Goal: Task Accomplishment & Management: Manage account settings

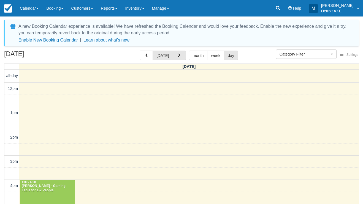
select select
click at [175, 57] on button "button" at bounding box center [179, 55] width 13 height 9
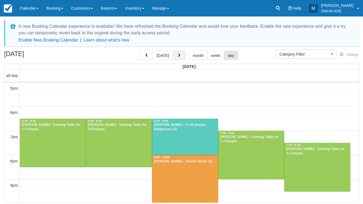
scroll to position [122, 0]
click at [115, 54] on div "August 26, 2025 today month week day" at bounding box center [181, 57] width 355 height 12
click at [164, 53] on button "[DATE]" at bounding box center [163, 55] width 20 height 9
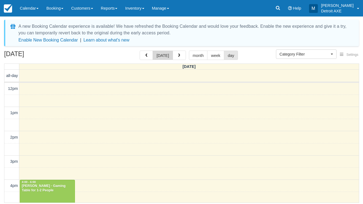
scroll to position [122, 0]
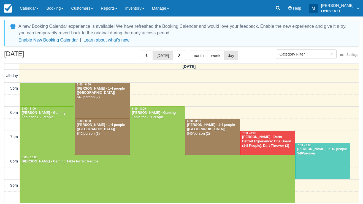
click at [105, 106] on div at bounding box center [102, 101] width 55 height 36
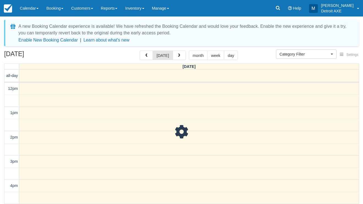
select select
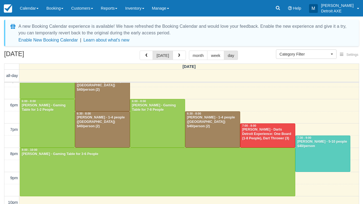
click at [90, 130] on div at bounding box center [102, 130] width 55 height 36
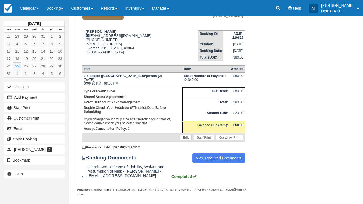
scroll to position [62, 0]
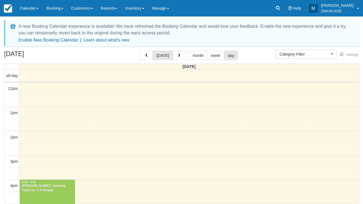
select select
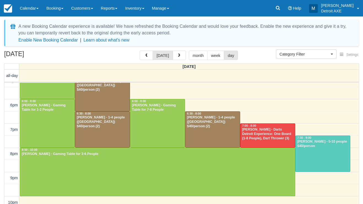
click at [102, 130] on div at bounding box center [102, 130] width 55 height 36
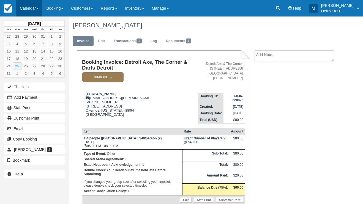
click at [37, 11] on link "Calendar" at bounding box center [29, 8] width 26 height 17
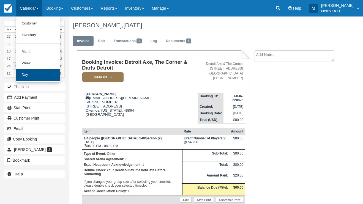
click at [35, 72] on link "Day" at bounding box center [38, 75] width 44 height 12
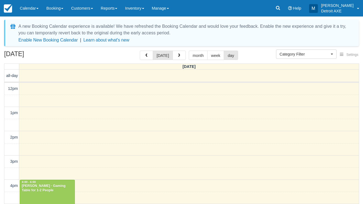
select select
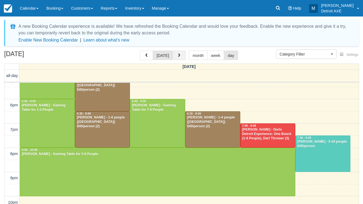
click at [178, 54] on span "button" at bounding box center [179, 56] width 4 height 4
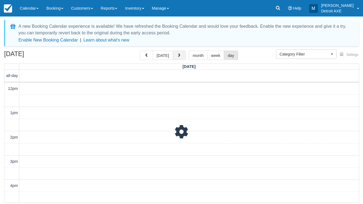
scroll to position [146, 0]
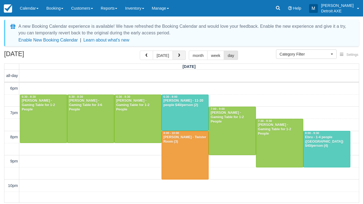
click at [178, 54] on span "button" at bounding box center [179, 56] width 4 height 4
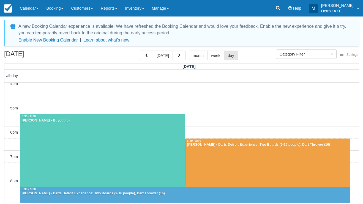
scroll to position [101, 0]
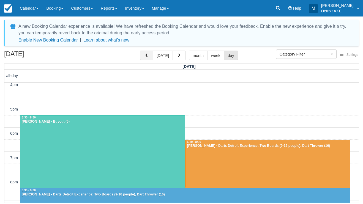
click at [150, 56] on button "button" at bounding box center [146, 55] width 13 height 9
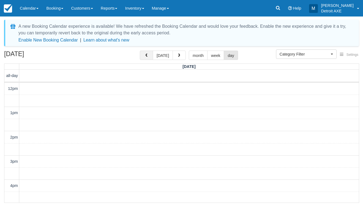
scroll to position [146, 0]
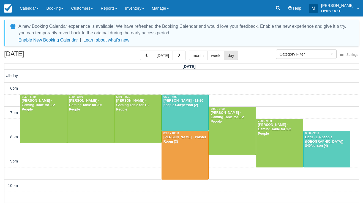
click at [324, 142] on div "Ebru - 1-4 people (Shared Arena) $40/person (4)" at bounding box center [327, 142] width 44 height 13
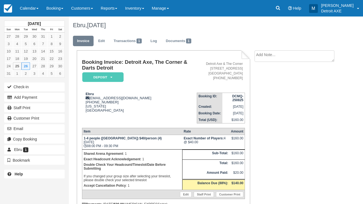
click at [104, 77] on em "Deposit" at bounding box center [102, 77] width 41 height 10
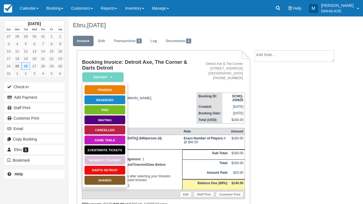
click at [110, 180] on link "SHARED" at bounding box center [104, 181] width 41 height 10
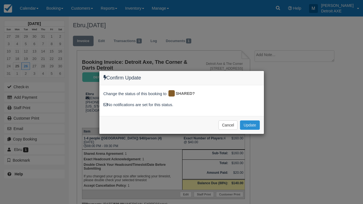
click at [256, 124] on button "Update" at bounding box center [250, 125] width 20 height 9
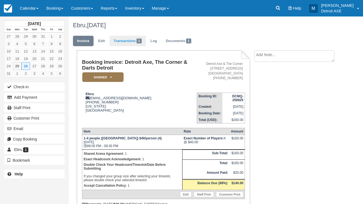
click at [124, 42] on link "Transactions 1" at bounding box center [128, 41] width 36 height 11
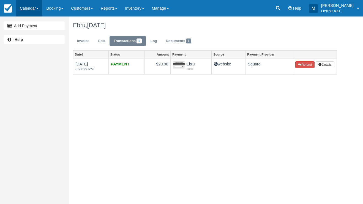
click at [31, 6] on link "Calendar" at bounding box center [29, 8] width 26 height 17
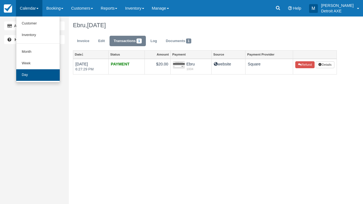
click at [29, 72] on link "Day" at bounding box center [38, 75] width 44 height 12
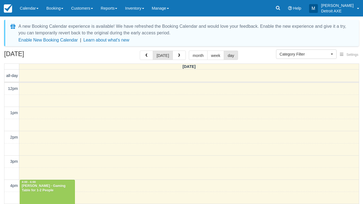
select select
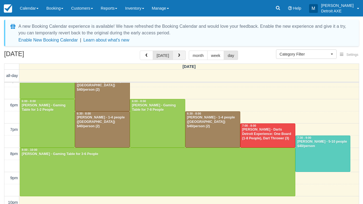
click at [175, 58] on button "button" at bounding box center [179, 55] width 13 height 9
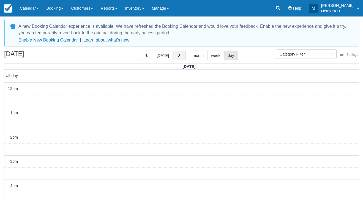
scroll to position [146, 0]
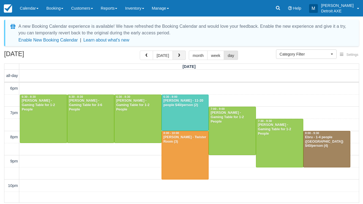
click at [175, 58] on button "button" at bounding box center [179, 55] width 13 height 9
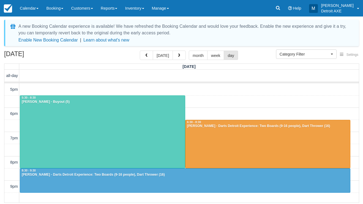
scroll to position [117, 0]
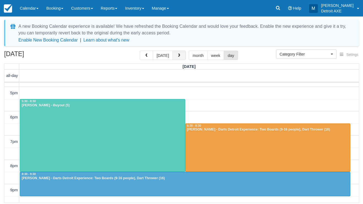
click at [174, 59] on button "button" at bounding box center [179, 55] width 13 height 9
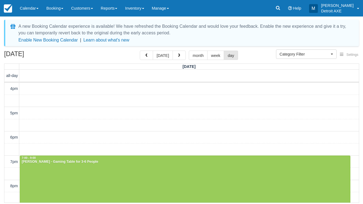
scroll to position [97, 0]
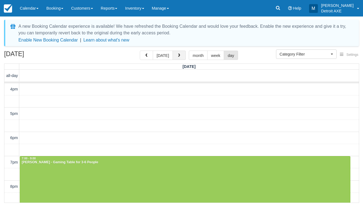
click at [178, 54] on span "button" at bounding box center [179, 56] width 4 height 4
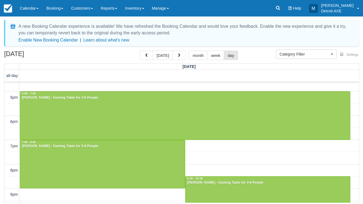
scroll to position [112, 0]
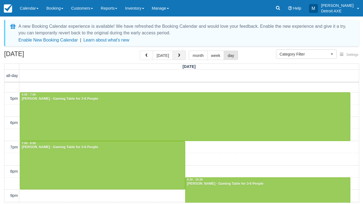
click at [174, 58] on button "button" at bounding box center [179, 55] width 13 height 9
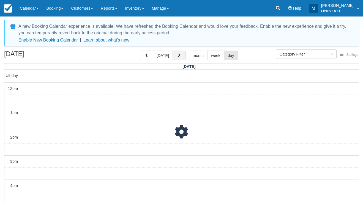
scroll to position [146, 0]
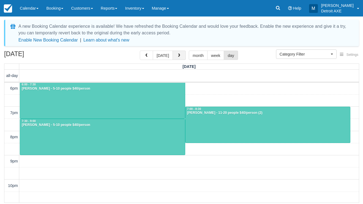
click at [178, 58] on button "button" at bounding box center [179, 55] width 13 height 9
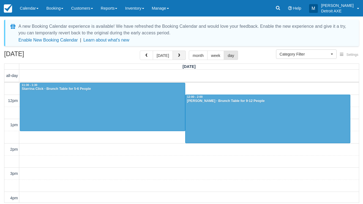
click at [178, 56] on span "button" at bounding box center [179, 56] width 4 height 4
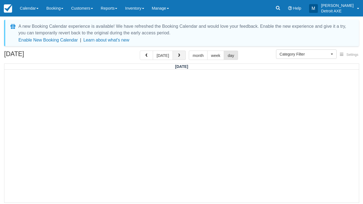
click at [175, 56] on button "button" at bounding box center [179, 55] width 13 height 9
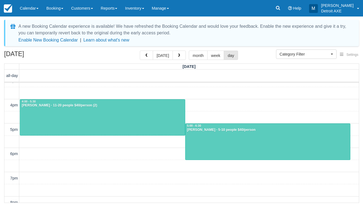
scroll to position [80, 0]
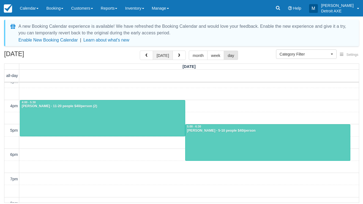
click at [161, 57] on button "[DATE]" at bounding box center [163, 55] width 20 height 9
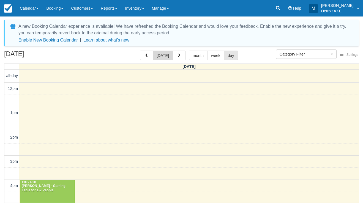
scroll to position [158, 0]
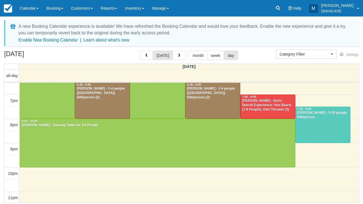
click at [269, 109] on div "Robert Eastman III - Darts Detroit Experience: One Board (1-8 People), Dart Thr…" at bounding box center [268, 105] width 52 height 13
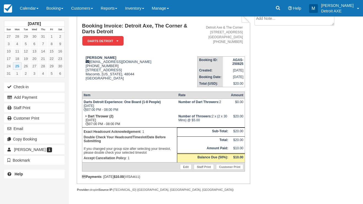
scroll to position [40, 0]
click at [36, 12] on link "Calendar" at bounding box center [29, 8] width 26 height 17
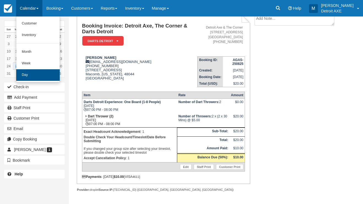
click at [42, 73] on link "Day" at bounding box center [38, 75] width 44 height 12
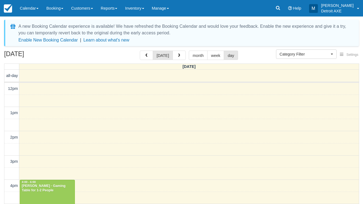
select select
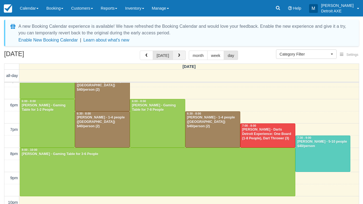
click at [182, 58] on button "button" at bounding box center [179, 55] width 13 height 9
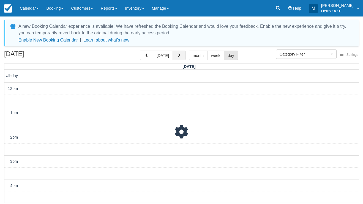
scroll to position [146, 0]
click at [182, 58] on button "button" at bounding box center [179, 55] width 13 height 9
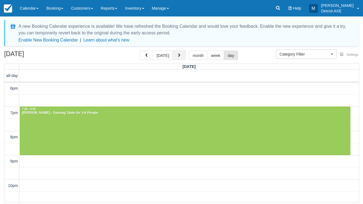
click at [182, 58] on button "button" at bounding box center [179, 55] width 13 height 9
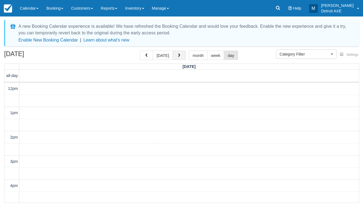
click at [182, 58] on button "button" at bounding box center [179, 55] width 13 height 9
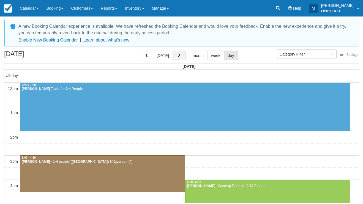
click at [182, 58] on button "button" at bounding box center [179, 55] width 13 height 9
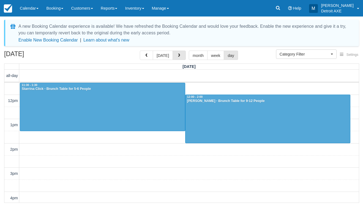
click at [182, 58] on button "button" at bounding box center [179, 55] width 13 height 9
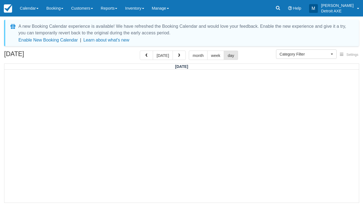
click at [182, 58] on button "button" at bounding box center [179, 55] width 13 height 9
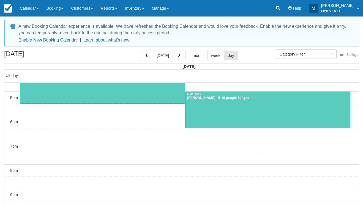
scroll to position [103, 0]
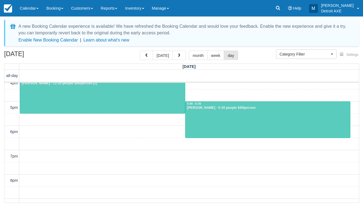
click at [220, 113] on div at bounding box center [268, 120] width 165 height 36
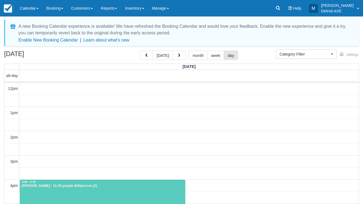
select select
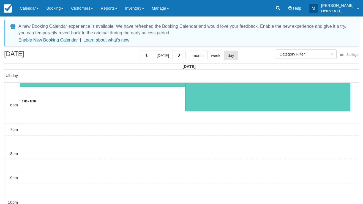
click at [115, 102] on div "12pm 1pm 2pm 3pm 4pm 5pm 6pm 7pm 8pm 9pm 10pm 11pm 6:00 - 6:30 4:00 - 5:30 Fare…" at bounding box center [181, 93] width 355 height 280
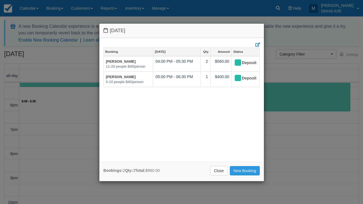
click at [223, 175] on div "Bookings: 2 Qty: 3 Total: $960.00 Close New Booking" at bounding box center [181, 172] width 165 height 20
click at [221, 172] on link "Close" at bounding box center [218, 170] width 17 height 9
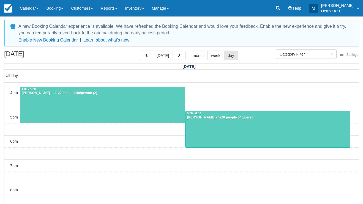
scroll to position [97, 0]
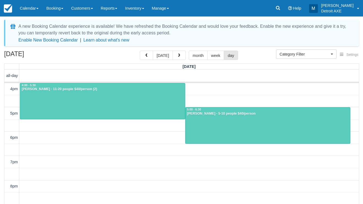
click at [202, 126] on div at bounding box center [268, 126] width 165 height 36
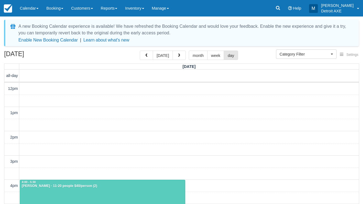
select select
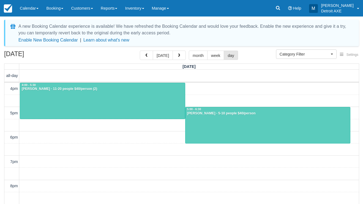
scroll to position [93, 0]
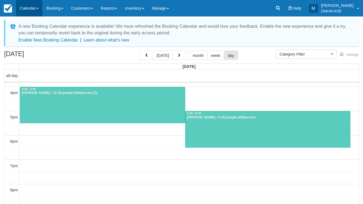
click at [30, 6] on link "Calendar" at bounding box center [29, 8] width 26 height 17
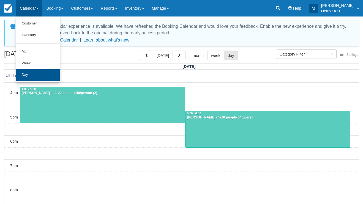
click at [32, 75] on link "Day" at bounding box center [38, 75] width 44 height 12
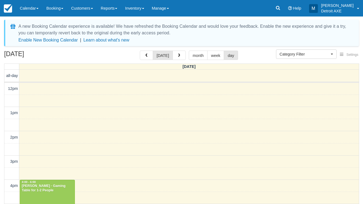
select select
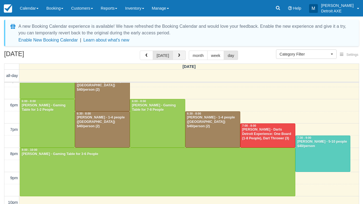
click at [175, 56] on button "button" at bounding box center [179, 55] width 13 height 9
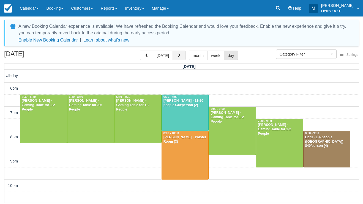
scroll to position [146, 0]
click at [178, 58] on button "button" at bounding box center [179, 55] width 13 height 9
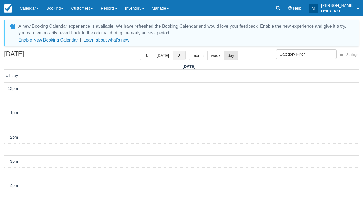
scroll to position [146, 0]
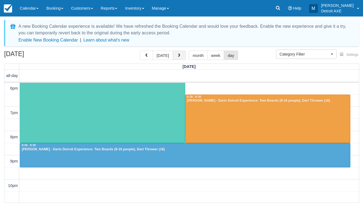
click at [178, 58] on button "button" at bounding box center [179, 55] width 13 height 9
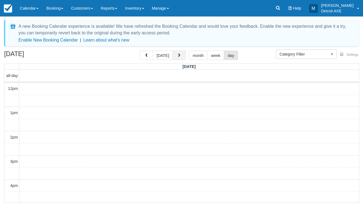
scroll to position [146, 0]
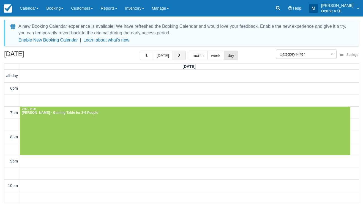
click at [178, 58] on button "button" at bounding box center [179, 55] width 13 height 9
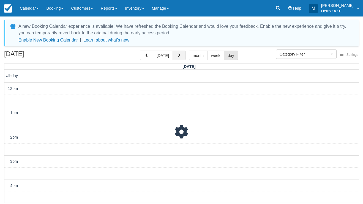
scroll to position [146, 0]
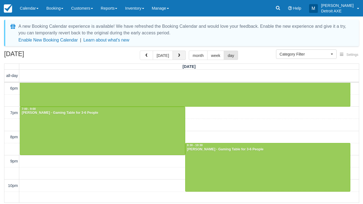
click at [178, 59] on button "button" at bounding box center [179, 55] width 13 height 9
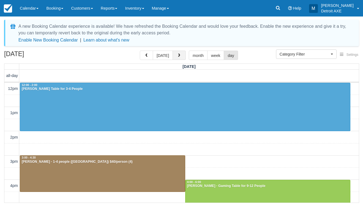
scroll to position [146, 0]
